Goal: Task Accomplishment & Management: Use online tool/utility

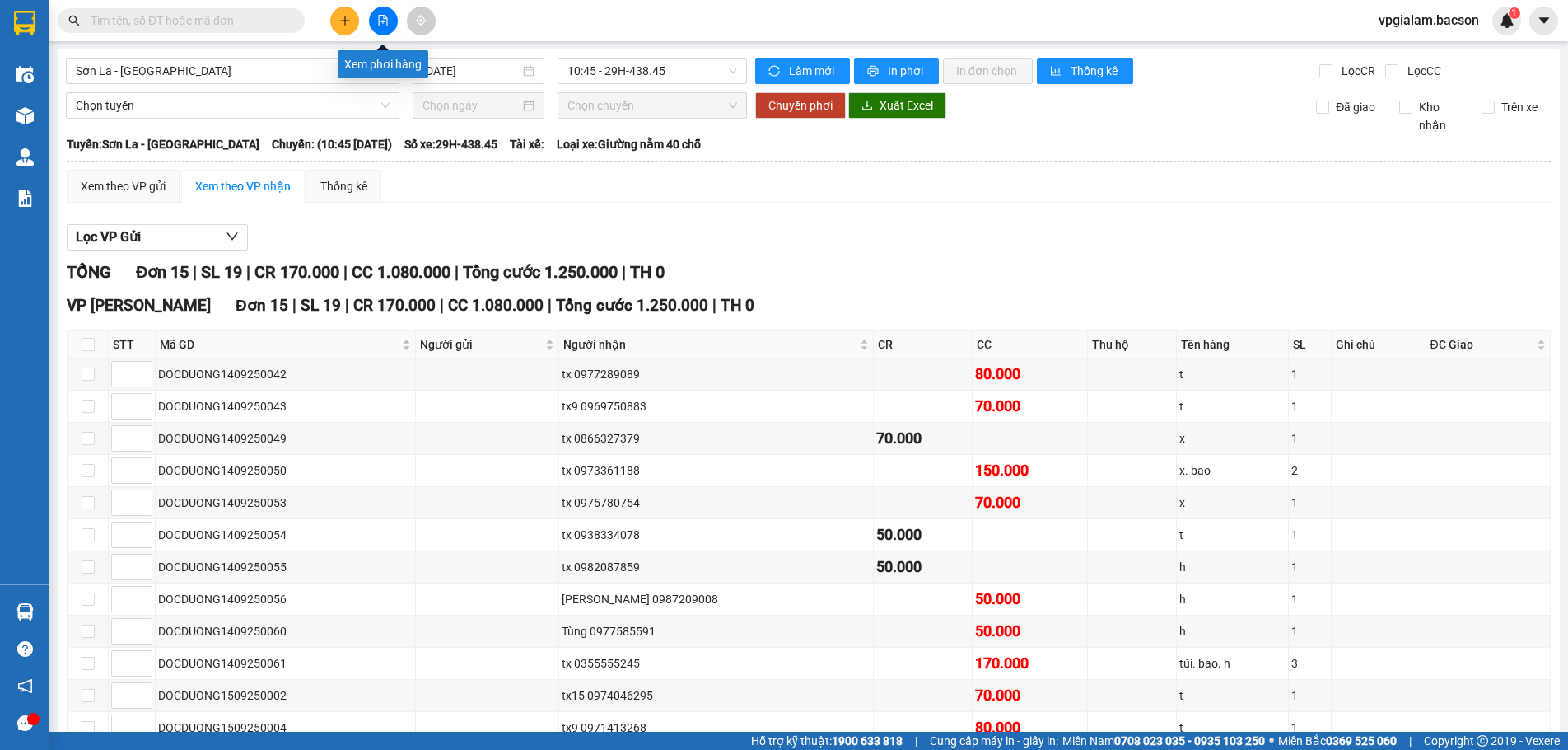
click at [378, 19] on icon "file-add" at bounding box center [383, 21] width 12 height 12
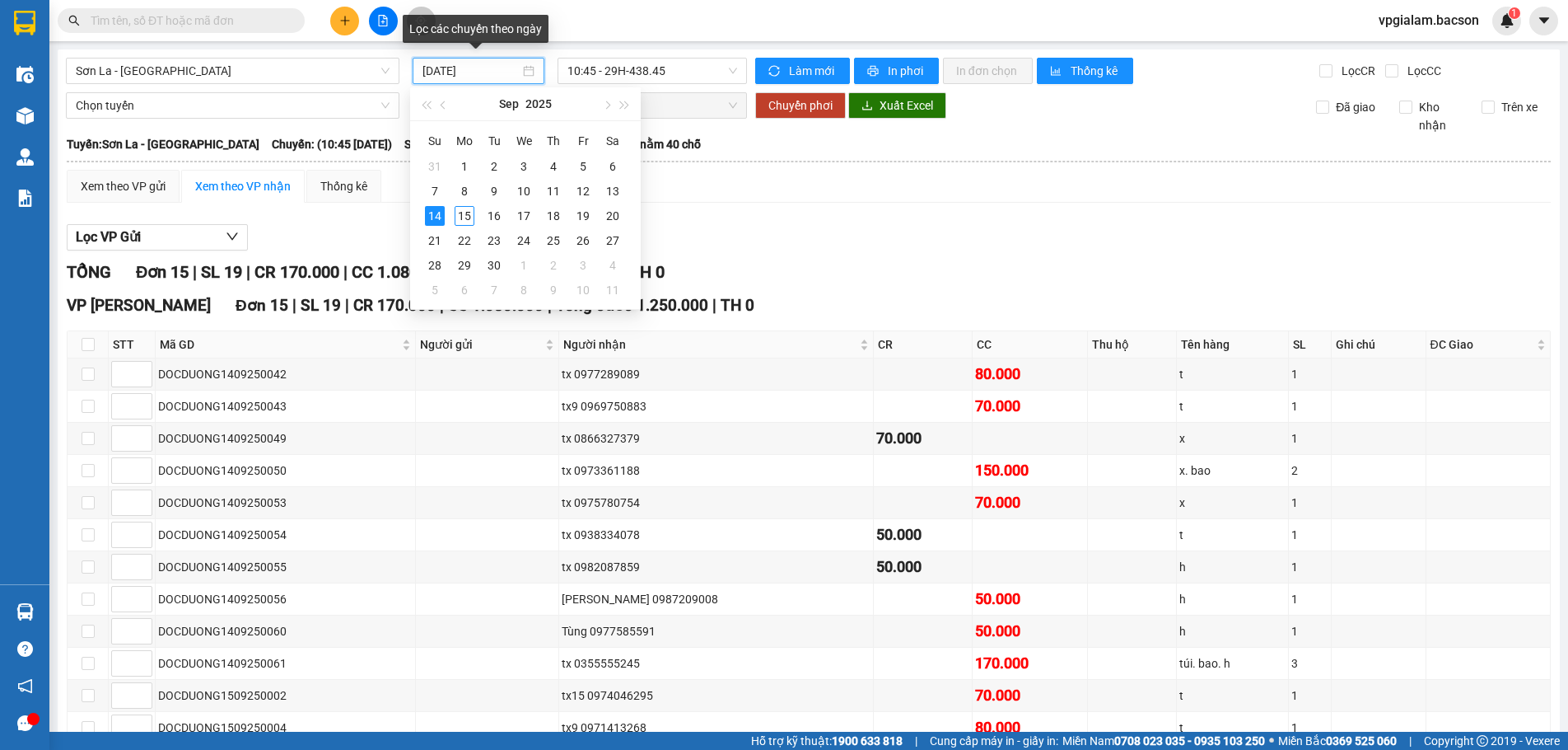
click at [483, 71] on input "[DATE]" at bounding box center [471, 71] width 97 height 18
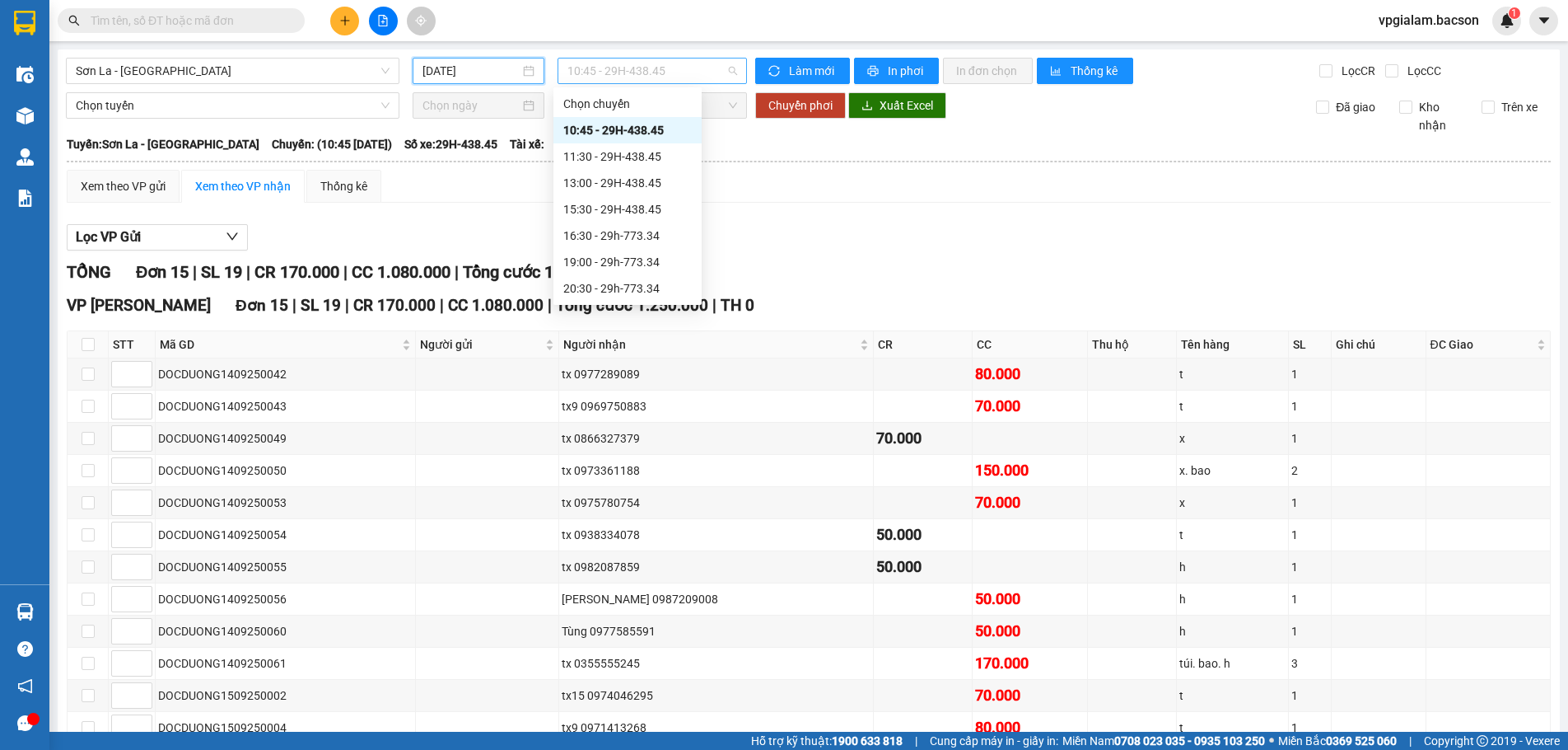
click at [602, 72] on span "10:45 - 29H-438.45" at bounding box center [652, 71] width 170 height 25
click at [616, 153] on div "16:30 - 29h-773.34" at bounding box center [627, 156] width 128 height 18
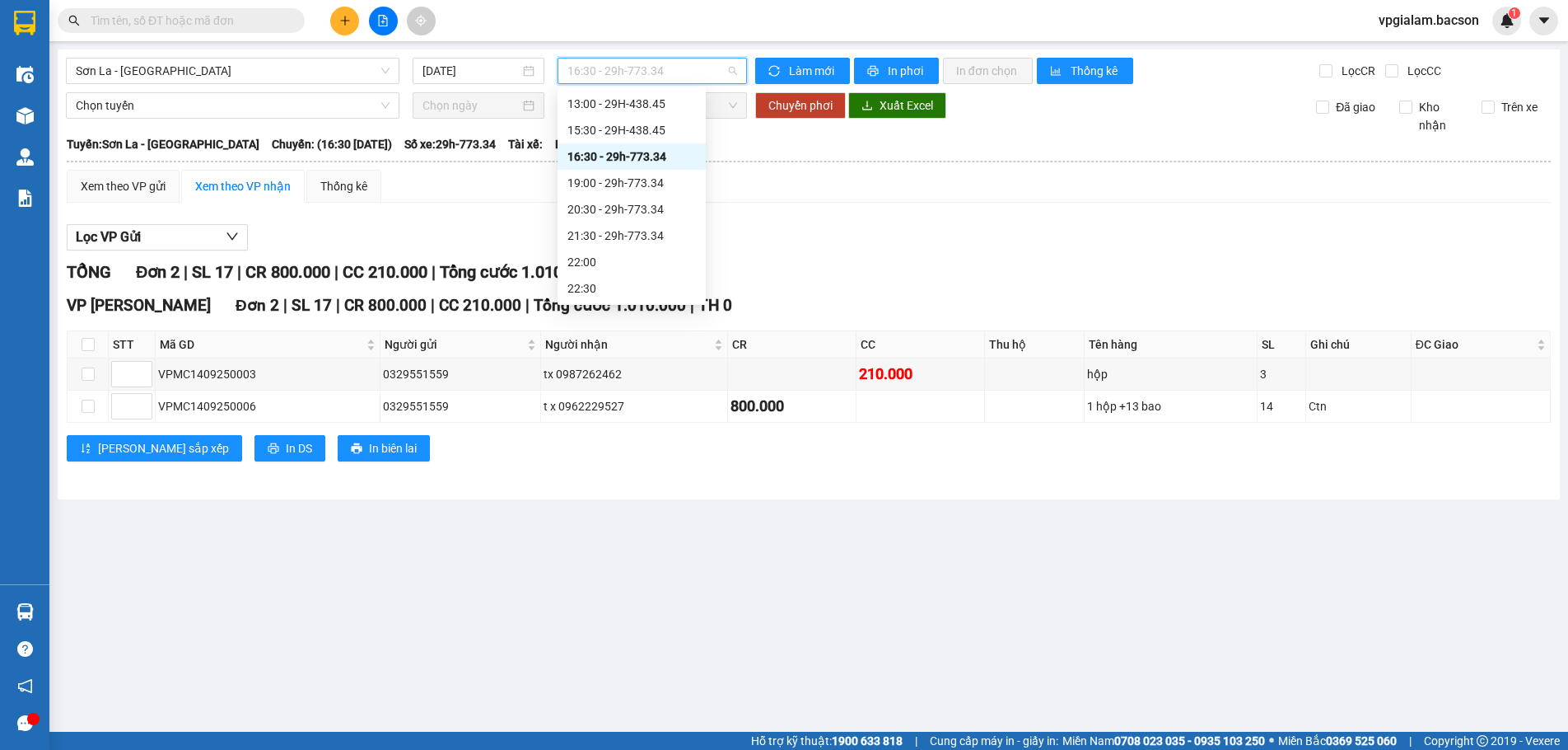
click at [640, 62] on span "16:30 - 29h-773.34" at bounding box center [652, 71] width 170 height 25
click at [642, 128] on div "15:30 - 29H-438.45" at bounding box center [631, 130] width 128 height 18
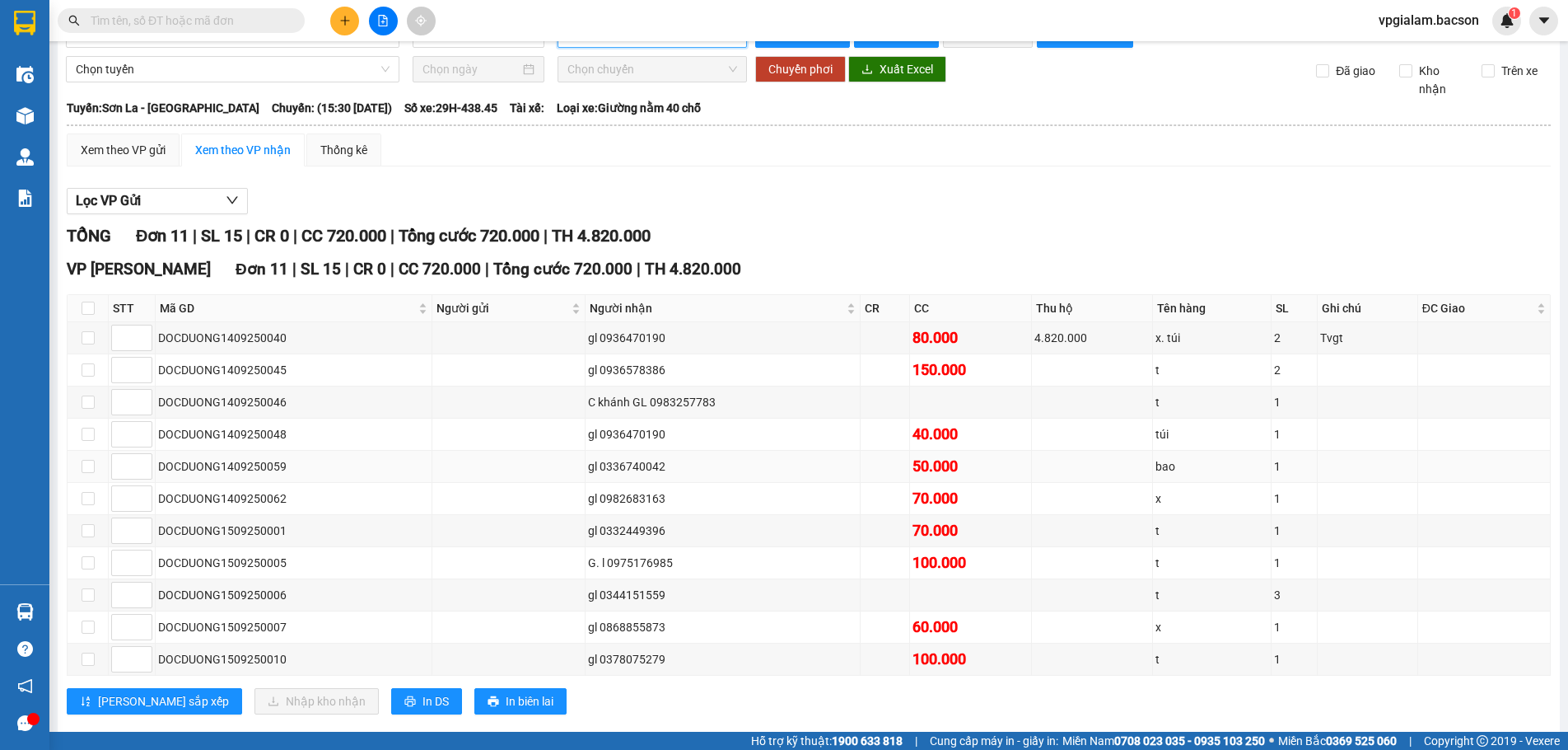
scroll to position [65, 0]
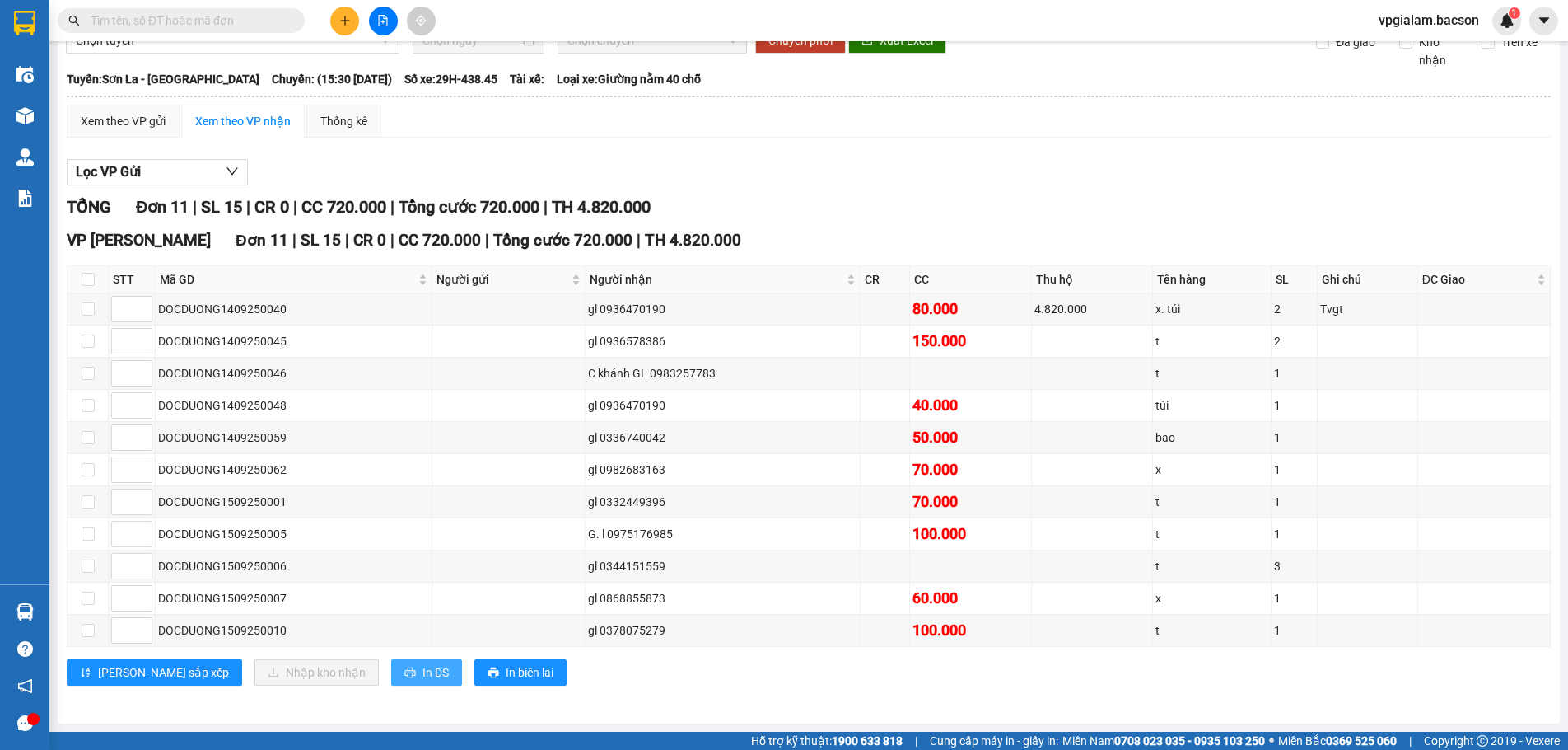
click at [423, 676] on span "In DS" at bounding box center [436, 672] width 27 height 18
click at [383, 18] on icon "file-add" at bounding box center [383, 21] width 12 height 12
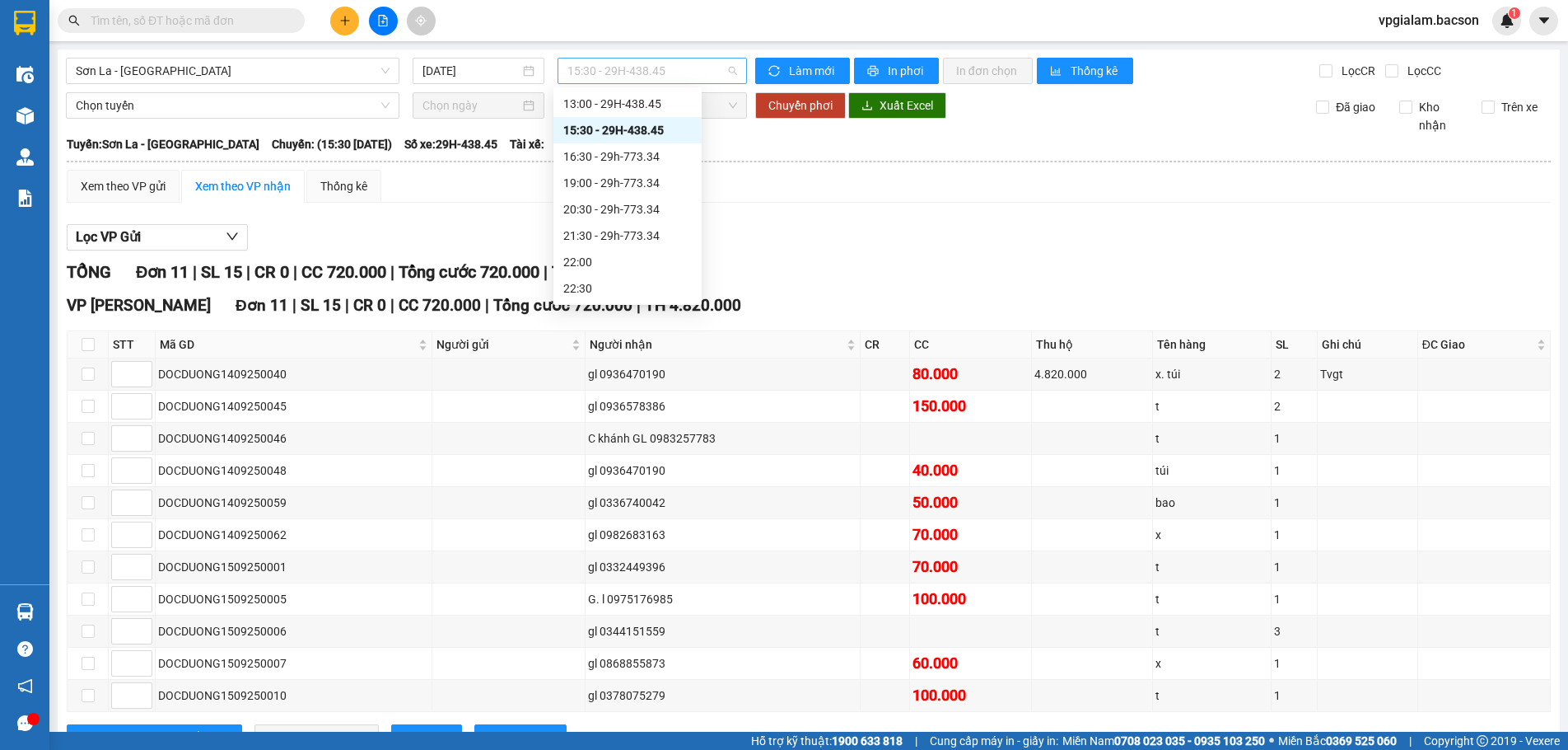
click at [614, 65] on span "15:30 - 29H-438.45" at bounding box center [652, 71] width 170 height 25
click at [637, 234] on div "21:30 - 29h-773.34" at bounding box center [627, 236] width 128 height 18
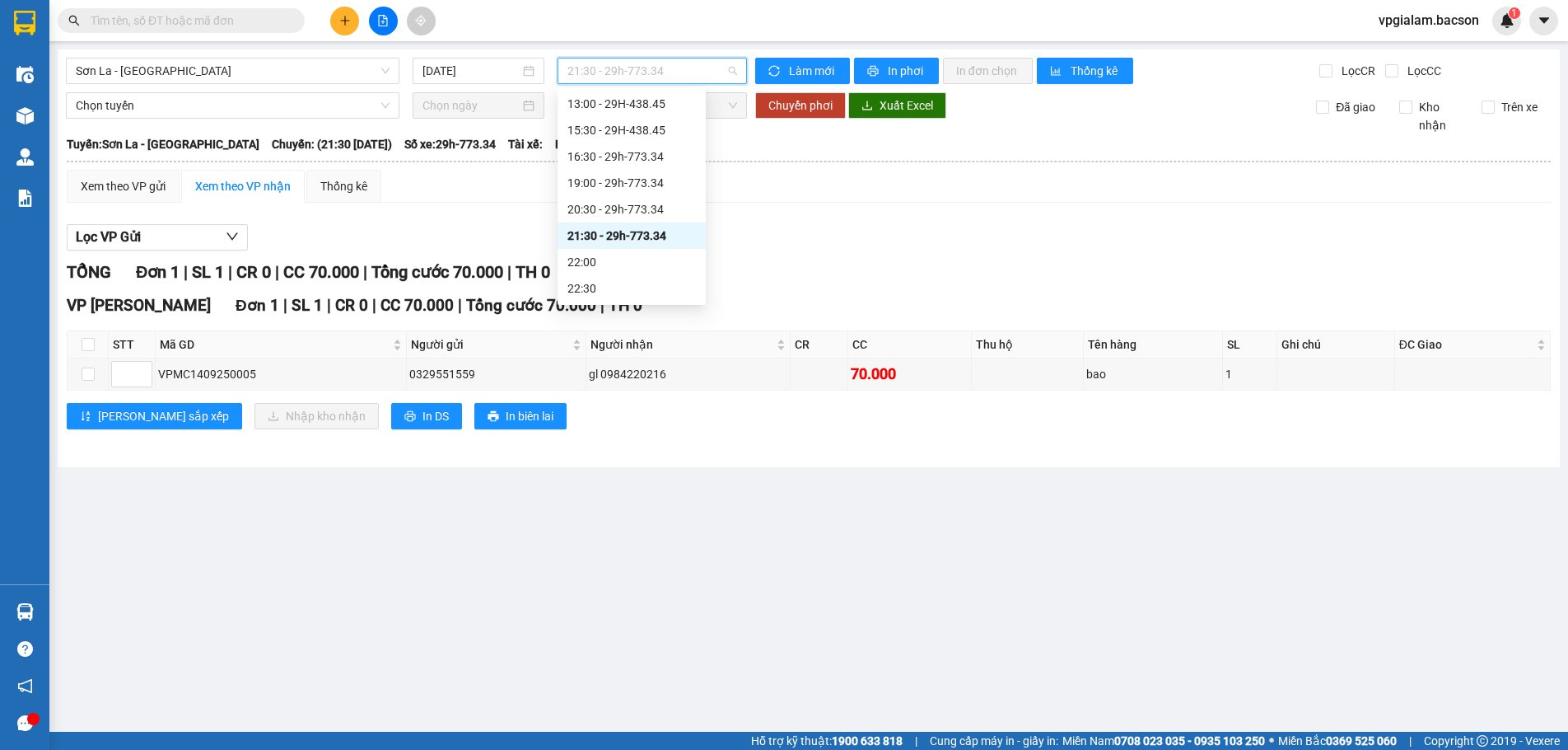
click at [635, 70] on span "21:30 - 29h-773.34" at bounding box center [652, 71] width 170 height 25
click at [603, 129] on div "10:45 - 29H-438.45" at bounding box center [631, 130] width 128 height 18
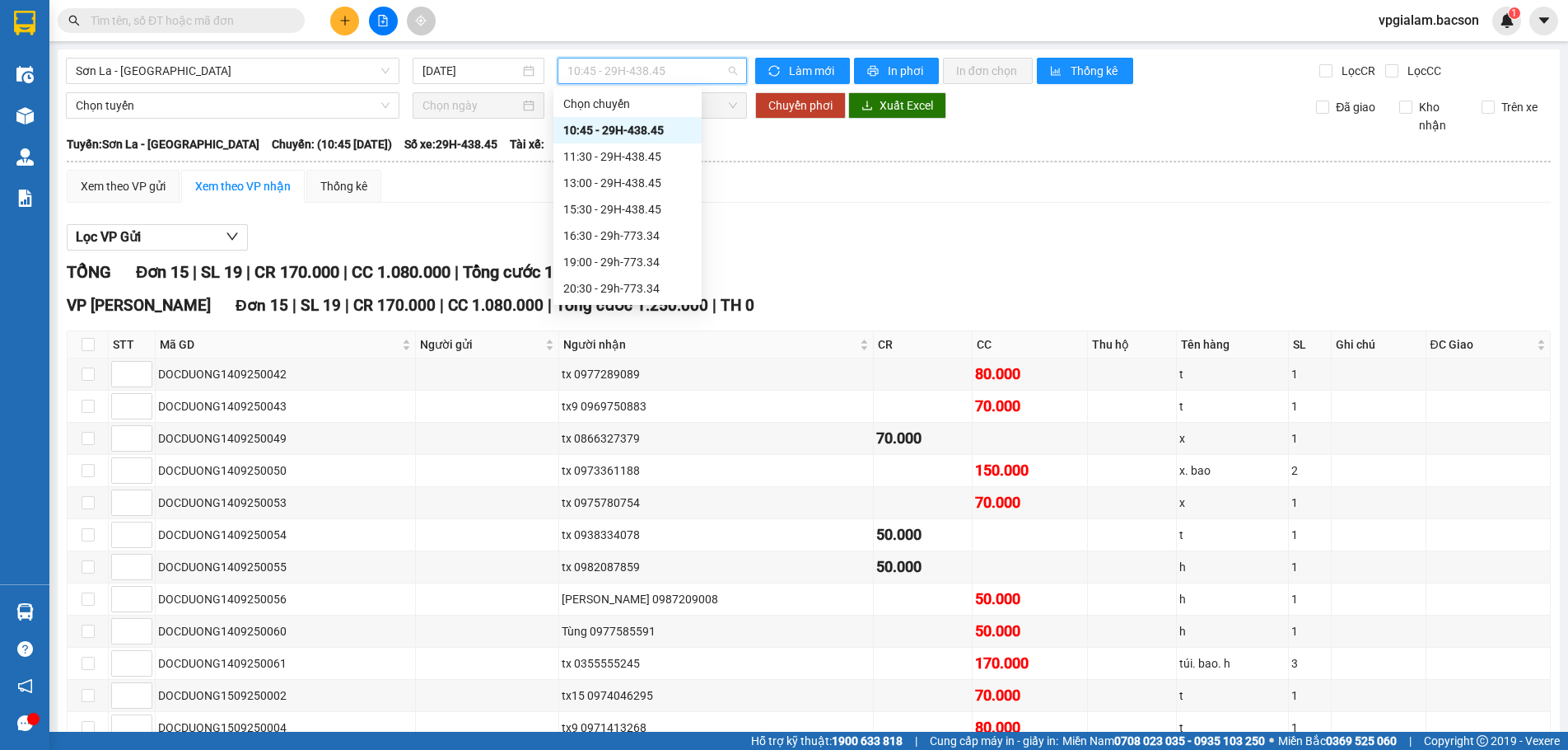
click at [593, 72] on span "10:45 - 29H-438.45" at bounding box center [652, 71] width 170 height 25
click at [605, 206] on div "15:30 - 29H-438.45" at bounding box center [627, 209] width 128 height 18
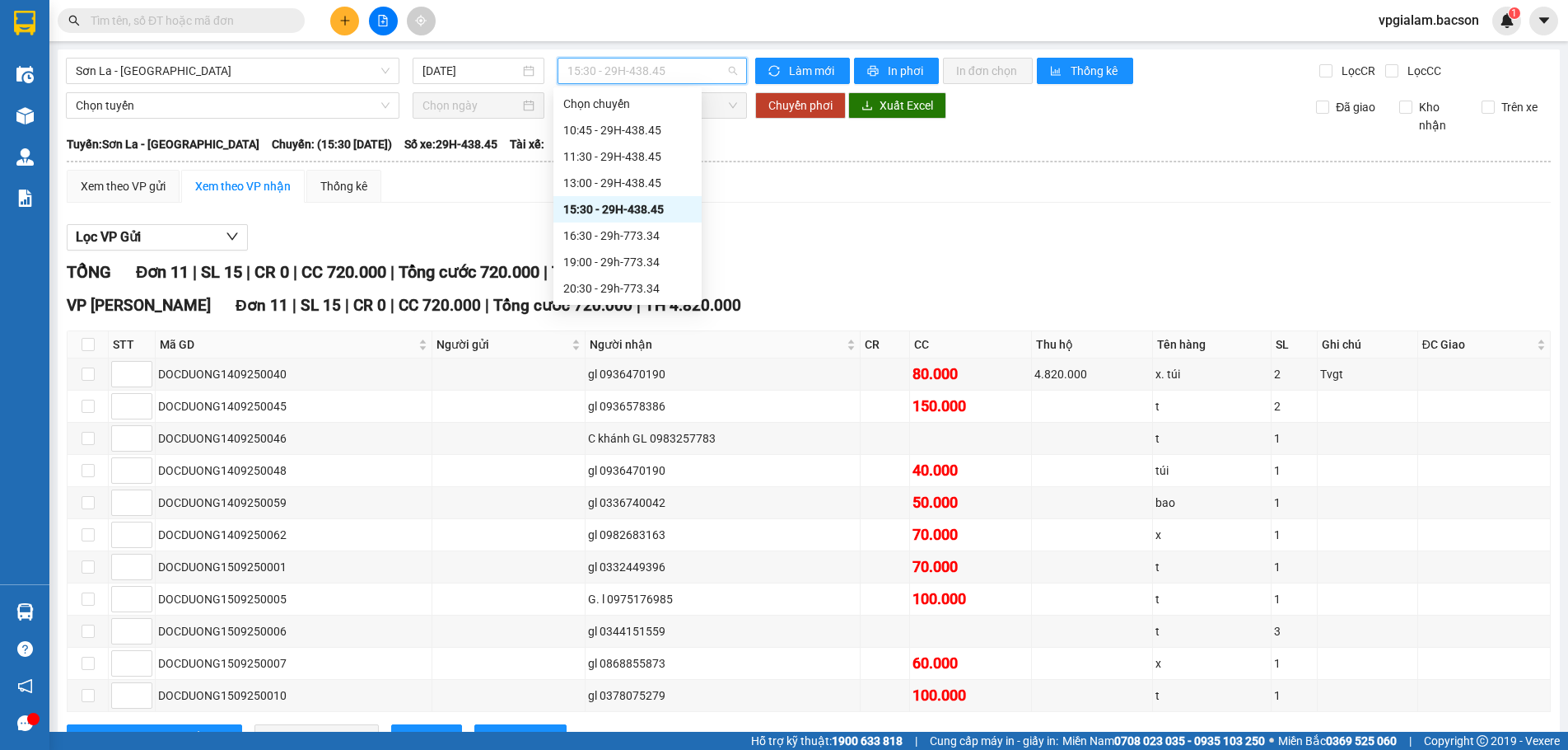
click at [607, 73] on span "15:30 - 29H-438.45" at bounding box center [652, 71] width 170 height 25
click at [630, 151] on div "16:30 - 29h-773.34" at bounding box center [627, 156] width 128 height 18
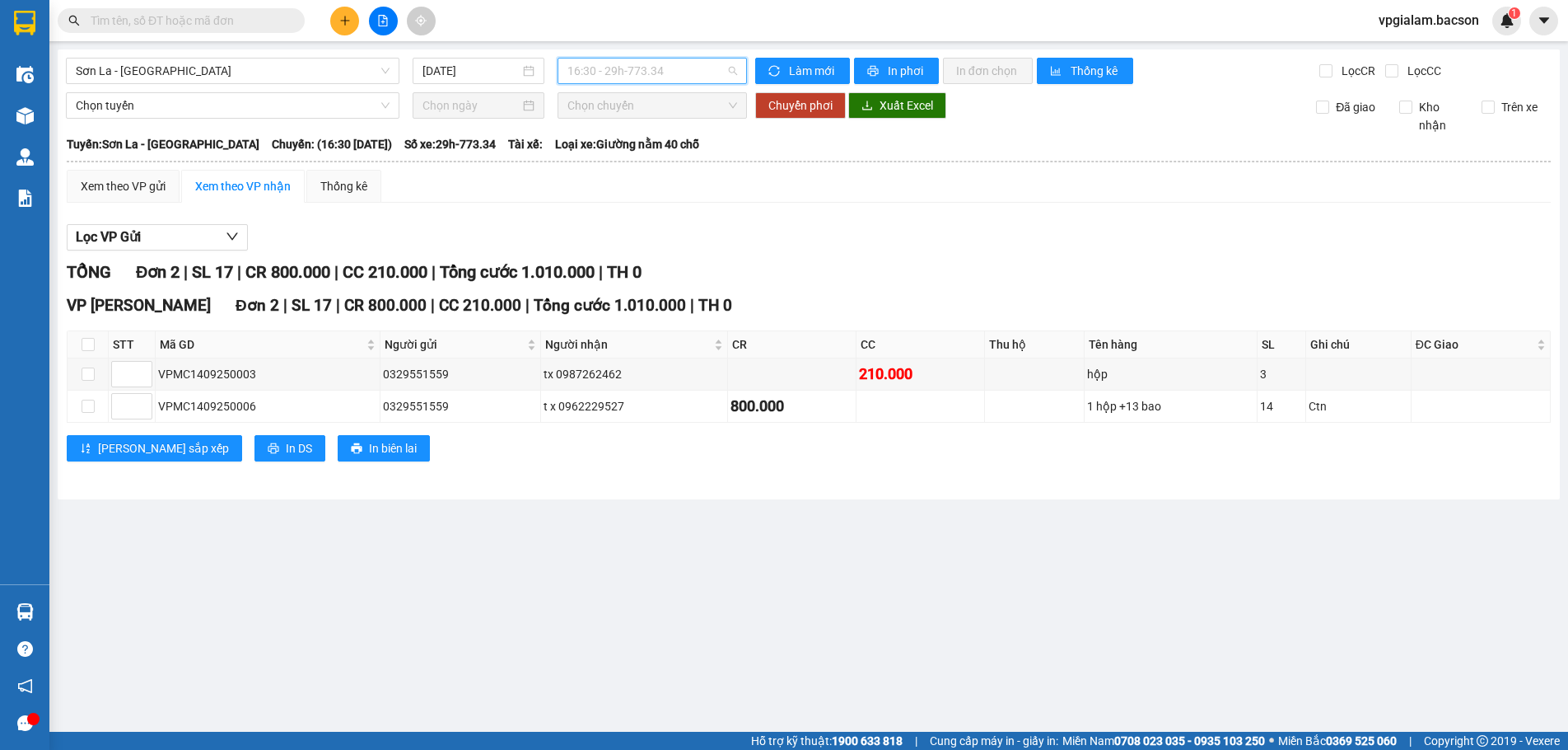
click at [631, 80] on span "16:30 - 29h-773.34" at bounding box center [652, 71] width 170 height 25
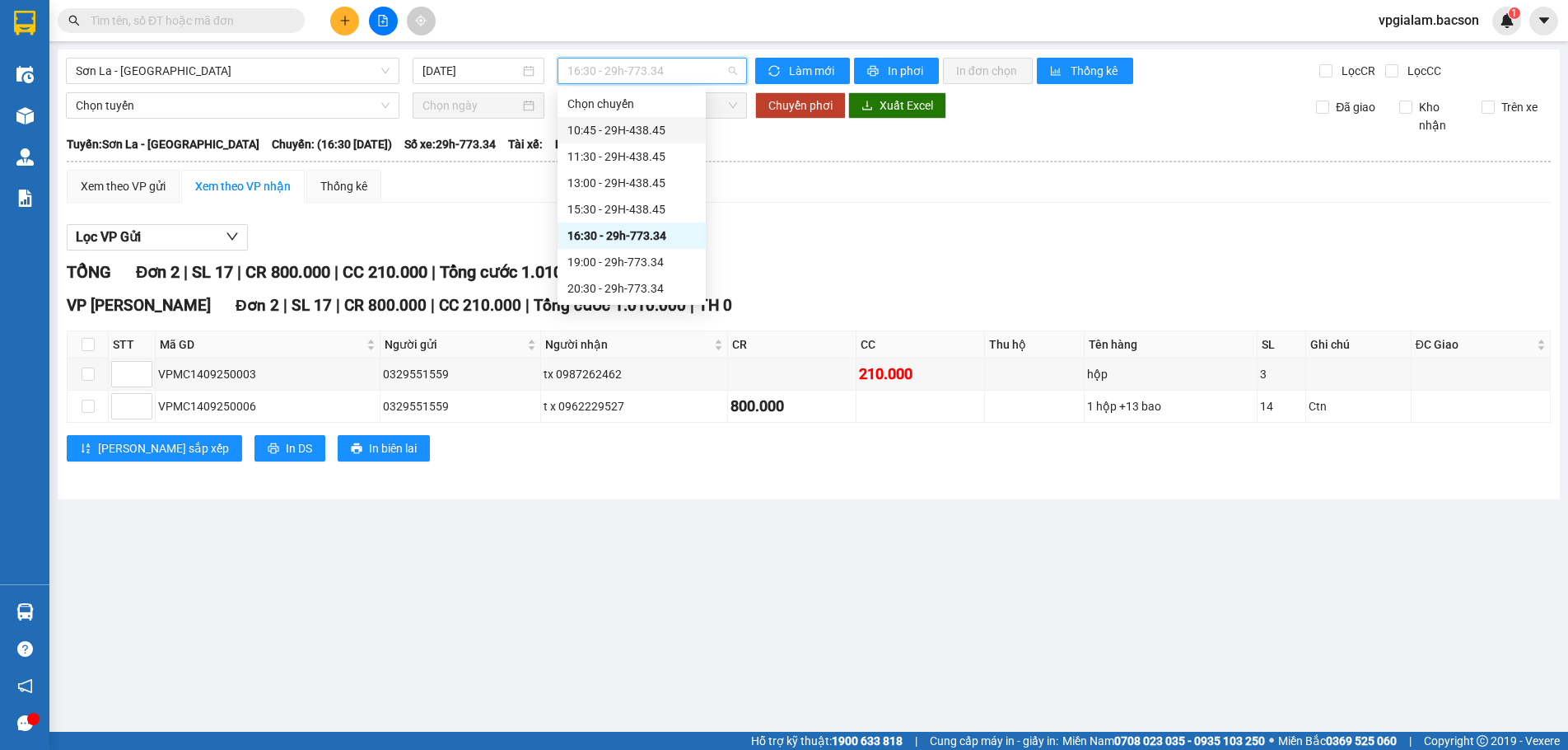
click at [625, 136] on div "10:45 - 29H-438.45" at bounding box center [631, 130] width 128 height 18
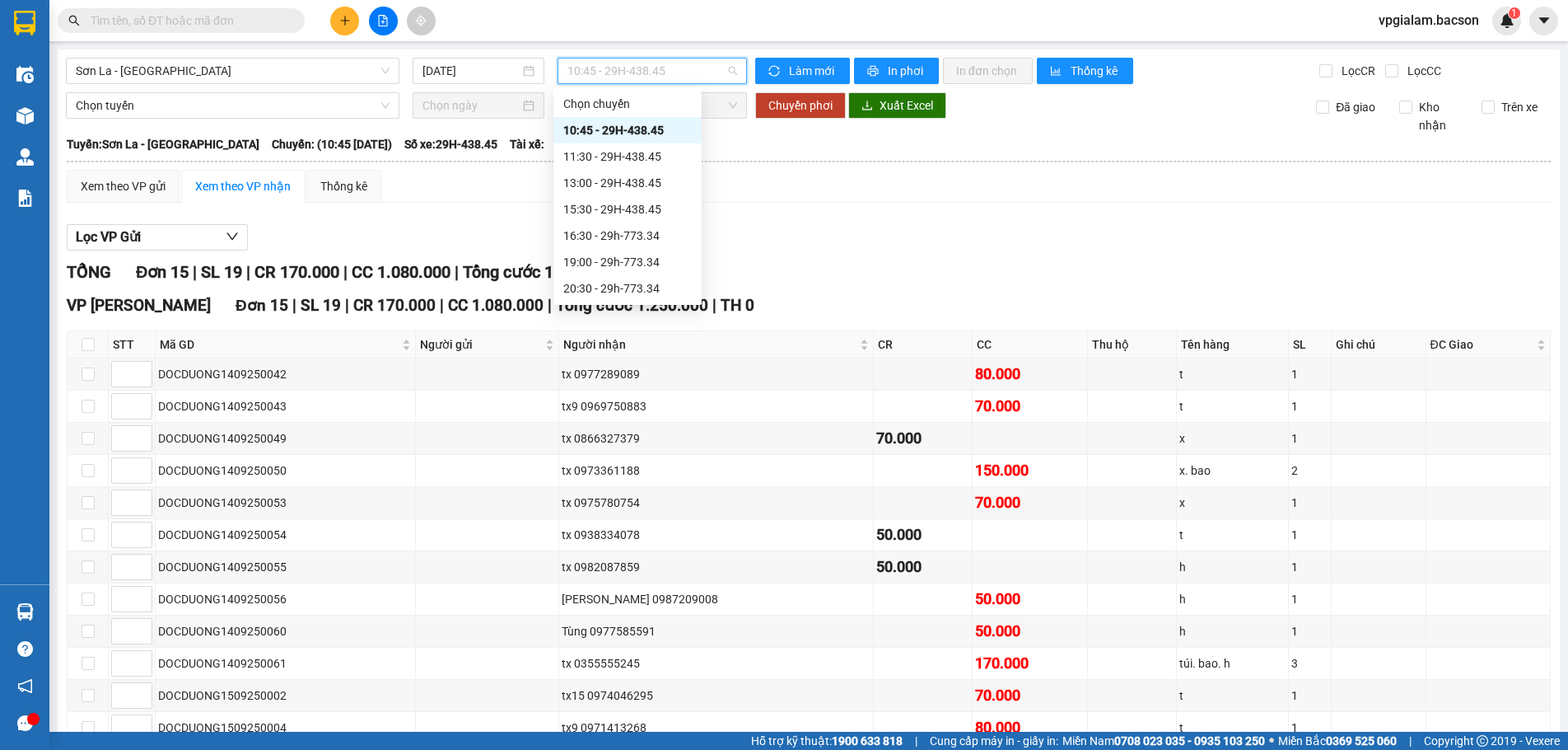
click at [604, 70] on span "10:45 - 29H-438.45" at bounding box center [652, 71] width 170 height 25
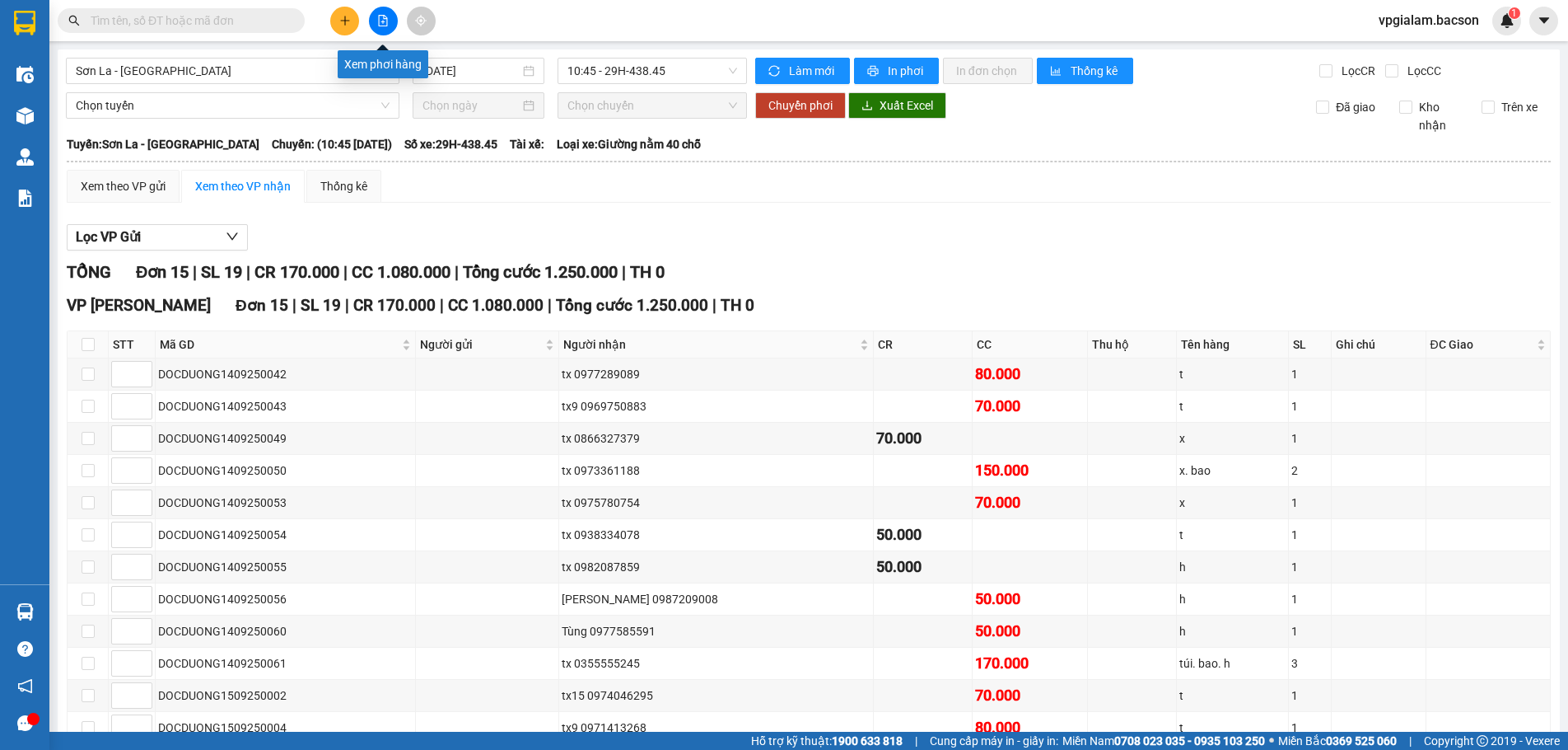
click at [380, 19] on icon "file-add" at bounding box center [383, 21] width 12 height 12
